Goal: Complete application form

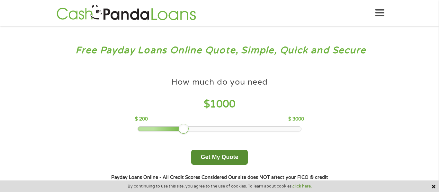
click at [207, 157] on button "Get My Quote" at bounding box center [219, 157] width 56 height 15
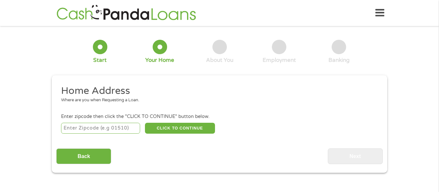
click at [74, 131] on input "number" at bounding box center [100, 128] width 79 height 11
type input "90028"
click at [178, 130] on button "CLICK TO CONTINUE" at bounding box center [180, 128] width 70 height 11
type input "90028"
type input "[GEOGRAPHIC_DATA]"
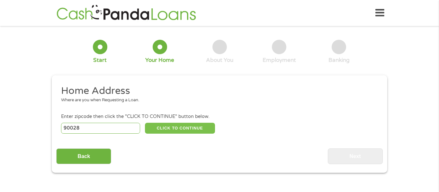
select select "[US_STATE]"
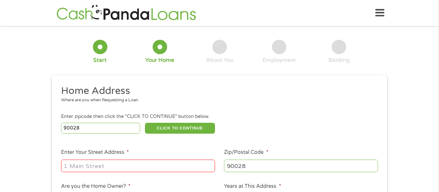
click at [82, 156] on label "Enter Your Street Address *" at bounding box center [95, 152] width 68 height 7
click at [82, 160] on input "Enter Your Street Address *" at bounding box center [138, 166] width 154 height 12
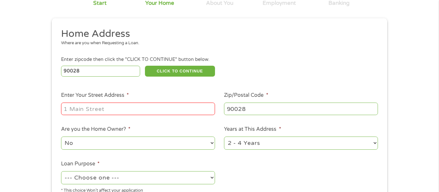
scroll to position [59, 0]
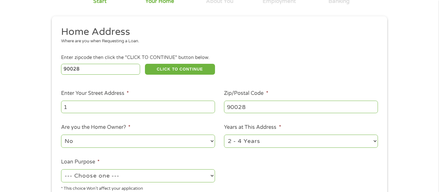
type input "1850 WHITLEY AVE"
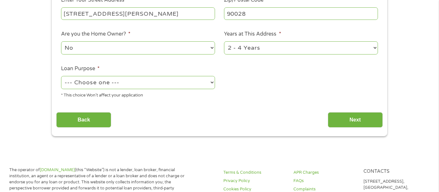
scroll to position [154, 0]
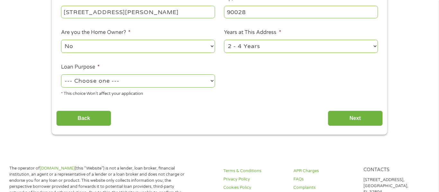
click at [248, 54] on div "1 Year or less 1 - 2 Years 2 - 4 Years Over 4 Years" at bounding box center [301, 46] width 154 height 15
click at [249, 52] on select "1 Year or less 1 - 2 Years 2 - 4 Years Over 4 Years" at bounding box center [301, 46] width 154 height 13
select select "12months"
click at [224, 40] on select "1 Year or less 1 - 2 Years 2 - 4 Years Over 4 Years" at bounding box center [301, 46] width 154 height 13
click at [113, 85] on select "--- Choose one --- Pay Bills Debt Consolidation Home Improvement Major Purchase…" at bounding box center [138, 81] width 154 height 13
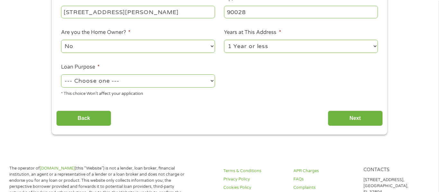
select select "paybills"
click at [61, 75] on select "--- Choose one --- Pay Bills Debt Consolidation Home Improvement Major Purchase…" at bounding box center [138, 81] width 154 height 13
